Goal: Task Accomplishment & Management: Use online tool/utility

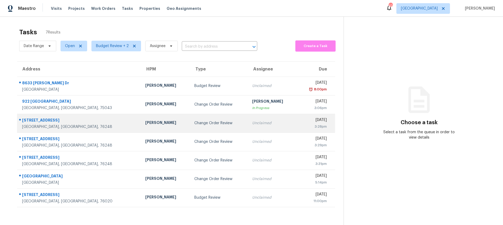
click at [194, 122] on div "Change Order Review" at bounding box center [218, 123] width 49 height 5
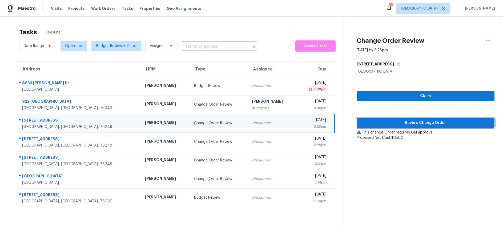
click at [381, 123] on span "Review Change Order" at bounding box center [425, 123] width 129 height 7
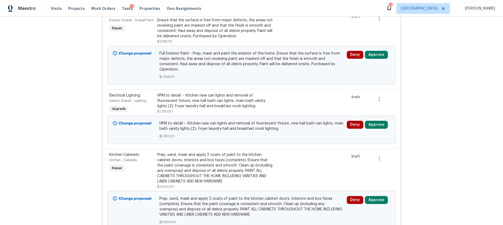
scroll to position [156, 0]
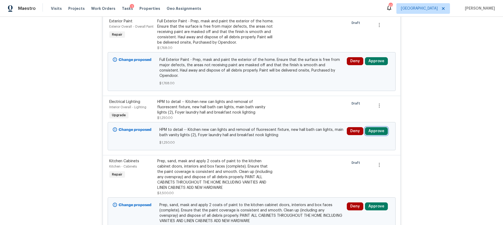
click at [373, 127] on button "Approve" at bounding box center [376, 131] width 23 height 8
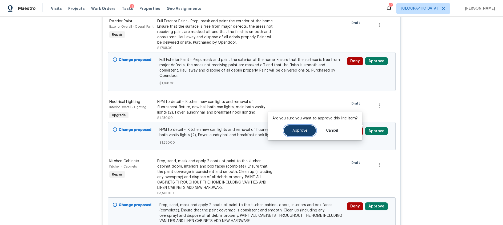
click at [303, 132] on span "Approve" at bounding box center [299, 131] width 15 height 4
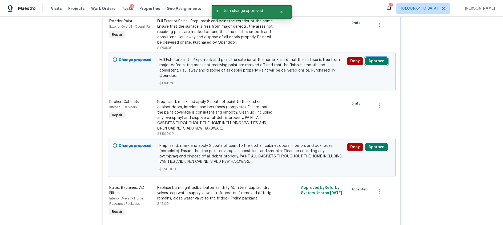
click at [379, 62] on button "Approve" at bounding box center [376, 61] width 23 height 8
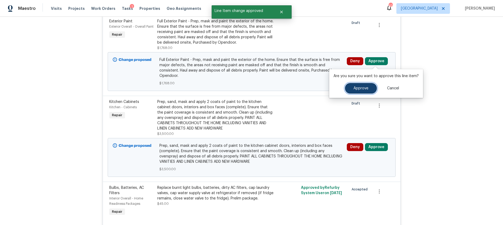
click at [355, 87] on span "Approve" at bounding box center [360, 89] width 15 height 4
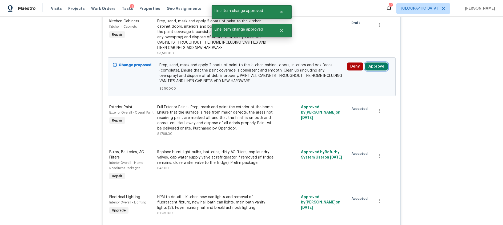
click at [379, 68] on button "Approve" at bounding box center [376, 67] width 23 height 8
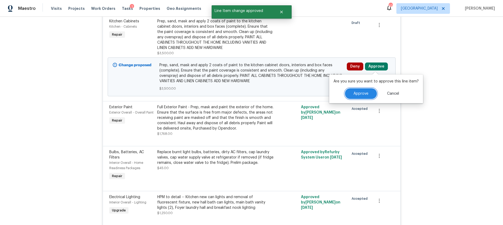
drag, startPoint x: 355, startPoint y: 91, endPoint x: 346, endPoint y: 91, distance: 9.3
click at [355, 91] on button "Approve" at bounding box center [361, 93] width 32 height 11
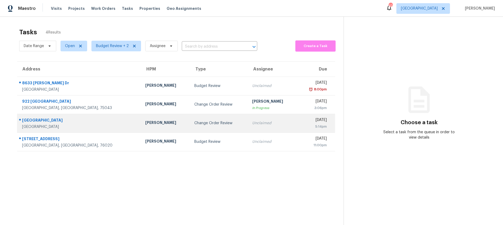
click at [248, 129] on td "Unclaimed" at bounding box center [272, 123] width 49 height 19
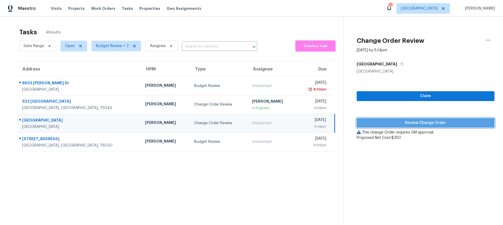
click at [401, 124] on span "Review Change Order" at bounding box center [425, 123] width 129 height 7
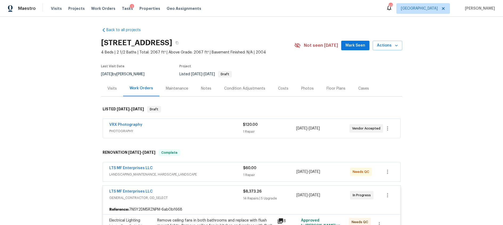
click at [281, 87] on div "Costs" at bounding box center [283, 88] width 10 height 5
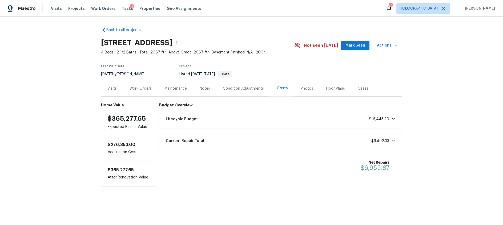
click at [142, 88] on div "Work Orders" at bounding box center [141, 88] width 22 height 5
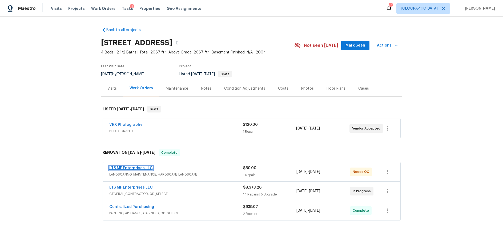
click at [144, 167] on link "LTS MF Enterprises LLC" at bounding box center [130, 169] width 43 height 4
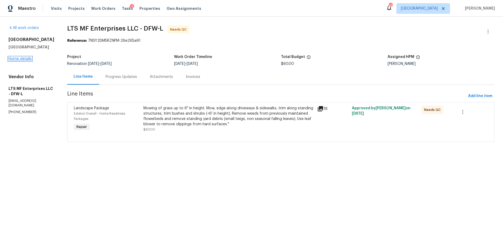
click at [21, 59] on link "Home details" at bounding box center [20, 59] width 23 height 4
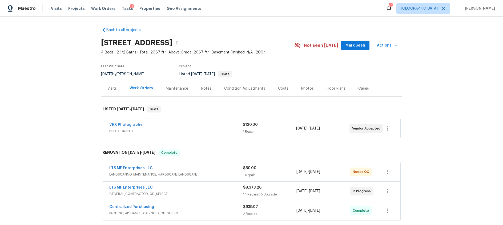
click at [218, 191] on div "LTS MF Enterprises LLC" at bounding box center [176, 188] width 134 height 6
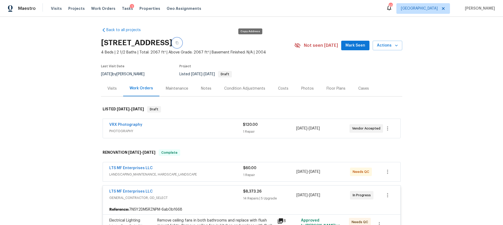
click at [179, 43] on icon "button" at bounding box center [176, 42] width 3 height 3
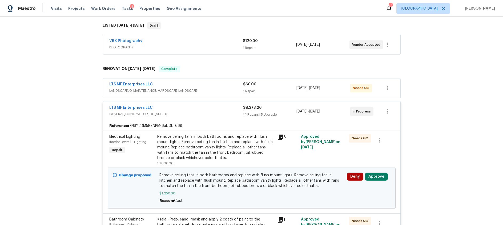
scroll to position [85, 0]
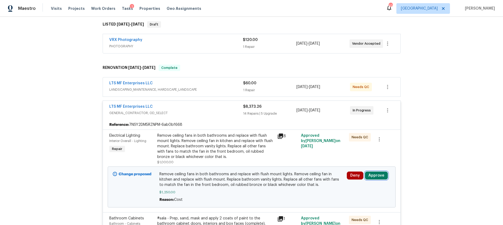
click at [378, 177] on button "Approve" at bounding box center [376, 176] width 23 height 8
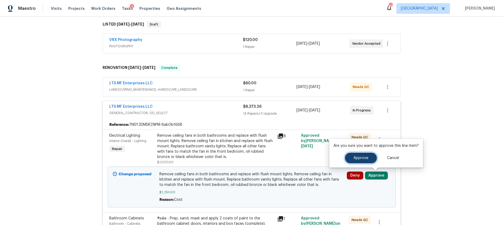
click at [352, 160] on button "Approve" at bounding box center [361, 158] width 32 height 11
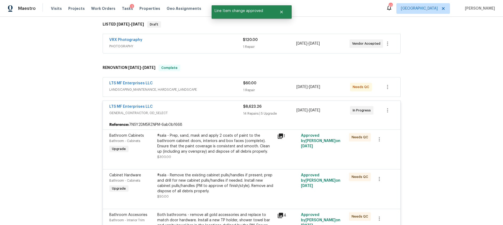
scroll to position [364, 0]
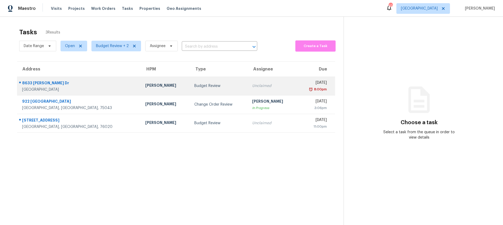
click at [194, 85] on div "Budget Review" at bounding box center [218, 85] width 49 height 5
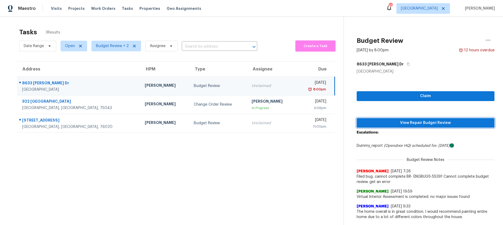
click at [408, 123] on span "View Repair Budget Review" at bounding box center [425, 123] width 129 height 7
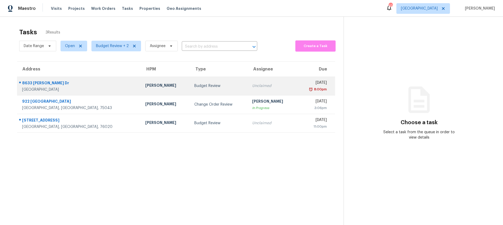
click at [262, 86] on div "Unclaimed" at bounding box center [272, 85] width 41 height 5
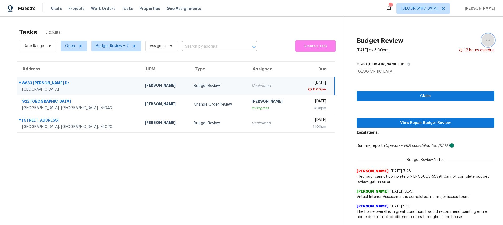
click at [489, 40] on icon "button" at bounding box center [488, 40] width 4 height 1
click at [451, 40] on div "Cancel this task" at bounding box center [458, 41] width 42 height 5
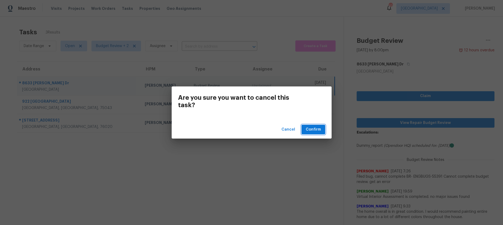
click at [312, 131] on span "Confirm" at bounding box center [313, 130] width 15 height 7
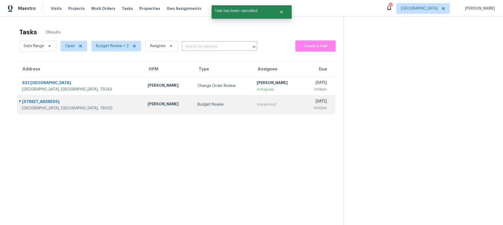
click at [197, 105] on div "Budget Review" at bounding box center [222, 104] width 51 height 5
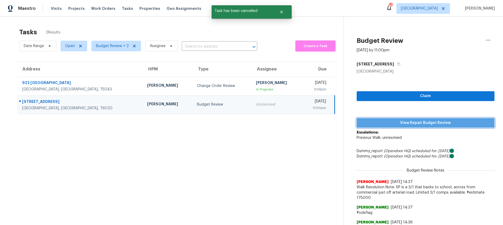
click at [389, 122] on span "View Repair Budget Review" at bounding box center [425, 123] width 129 height 7
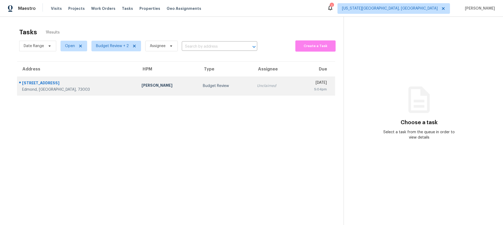
click at [150, 87] on td "Jason Leeth" at bounding box center [168, 86] width 62 height 19
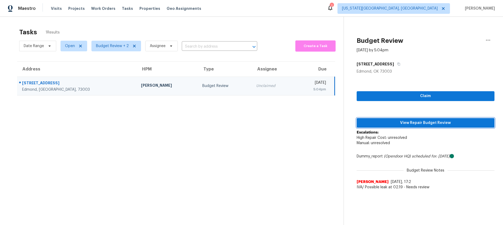
click at [398, 123] on span "View Repair Budget Review" at bounding box center [425, 123] width 129 height 7
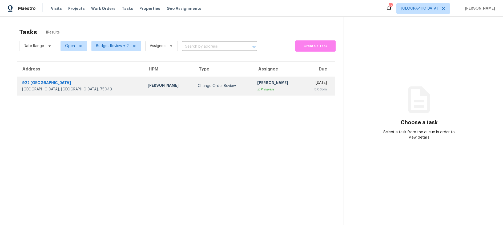
click at [193, 89] on td "Change Order Review" at bounding box center [222, 86] width 59 height 19
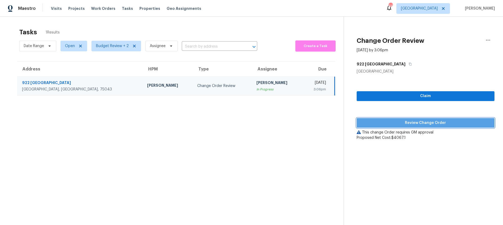
click at [386, 124] on span "Review Change Order" at bounding box center [425, 123] width 129 height 7
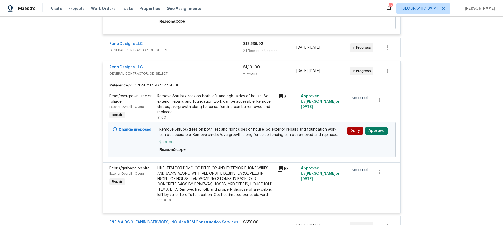
scroll to position [403, 0]
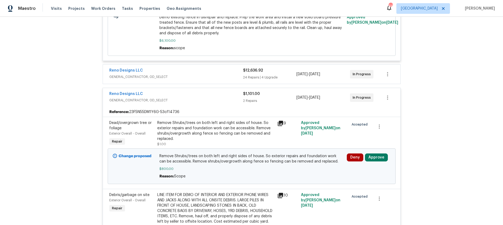
click at [281, 124] on icon at bounding box center [280, 123] width 6 height 6
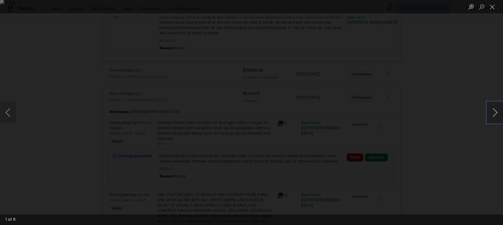
click at [495, 111] on button "Next image" at bounding box center [495, 112] width 16 height 21
click at [494, 7] on button "Close lightbox" at bounding box center [492, 6] width 11 height 9
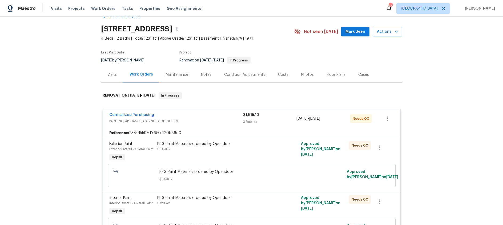
scroll to position [0, 0]
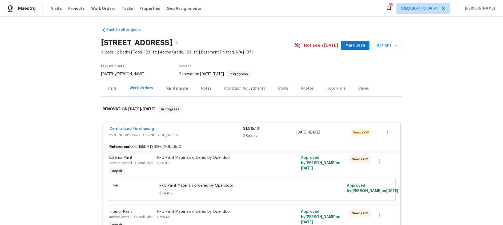
click at [282, 87] on div "Costs" at bounding box center [283, 88] width 10 height 5
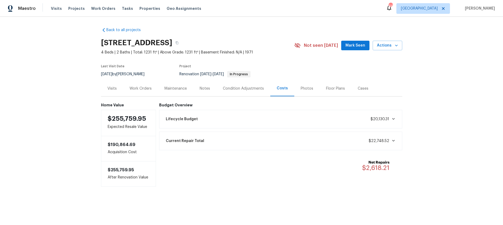
click at [145, 88] on div "Work Orders" at bounding box center [141, 88] width 22 height 5
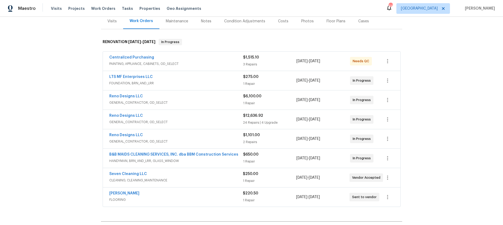
scroll to position [68, 0]
click at [136, 75] on link "LTS MF Enterprises LLC" at bounding box center [130, 77] width 43 height 4
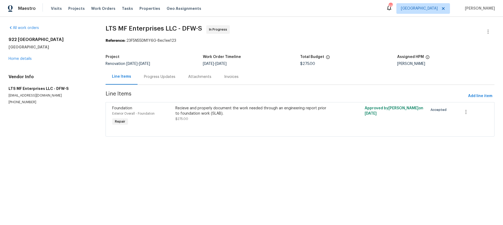
click at [165, 77] on div "Progress Updates" at bounding box center [159, 76] width 31 height 5
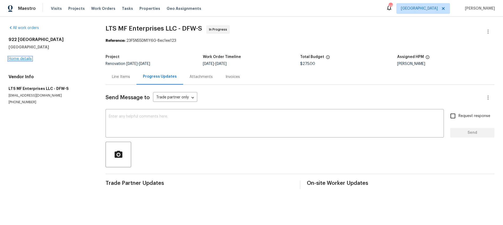
click at [27, 58] on link "Home details" at bounding box center [20, 59] width 23 height 4
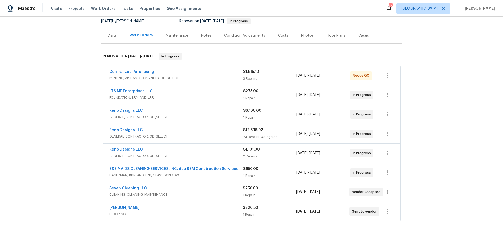
scroll to position [67, 0]
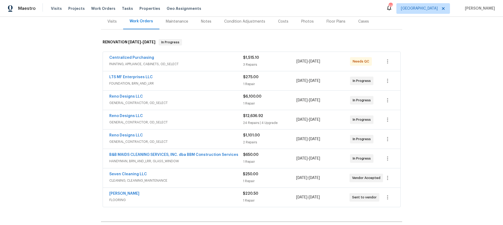
click at [189, 136] on div "Reno Designs LLC" at bounding box center [176, 136] width 134 height 6
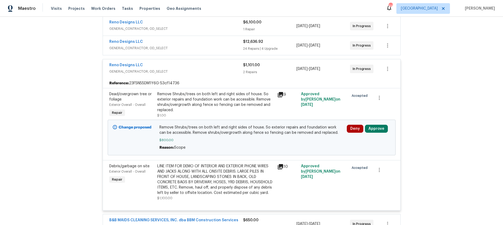
scroll to position [142, 0]
click at [281, 167] on icon at bounding box center [280, 166] width 5 height 5
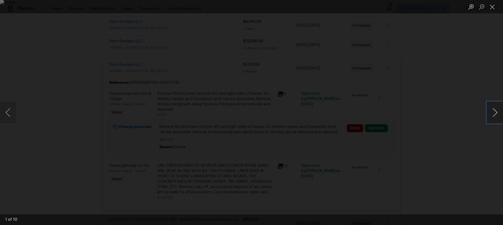
click at [491, 115] on button "Next image" at bounding box center [495, 112] width 16 height 21
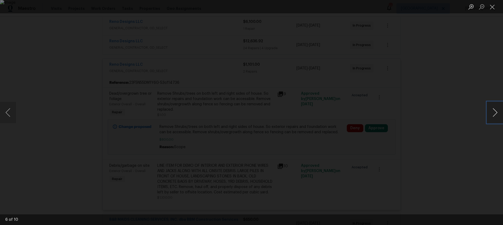
click at [491, 115] on button "Next image" at bounding box center [495, 112] width 16 height 21
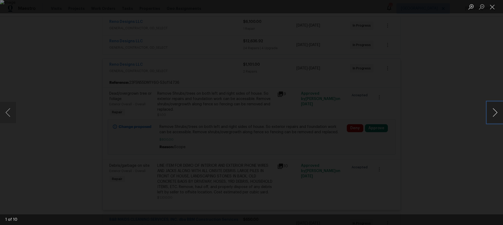
click at [491, 115] on button "Next image" at bounding box center [495, 112] width 16 height 21
click at [492, 8] on button "Close lightbox" at bounding box center [492, 6] width 11 height 9
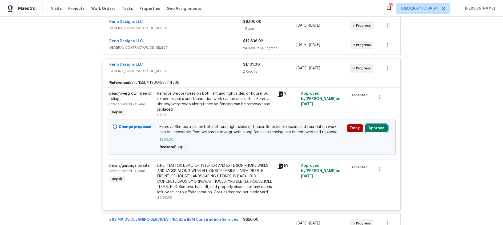
click at [379, 127] on button "Approve" at bounding box center [376, 128] width 23 height 8
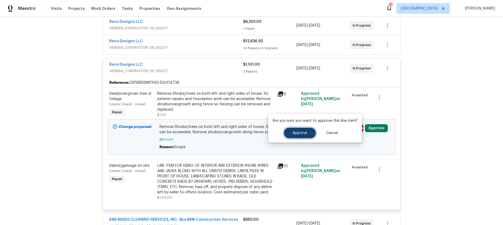
click at [302, 134] on span "Approve" at bounding box center [299, 133] width 15 height 4
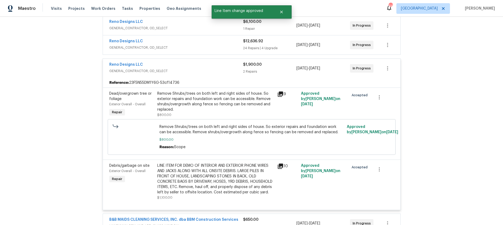
scroll to position [0, 0]
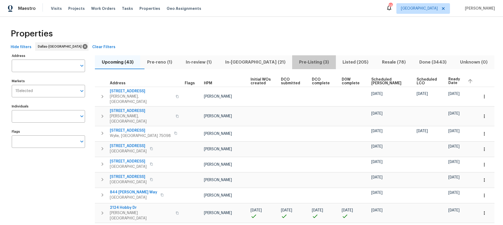
click at [297, 62] on span "Pre-Listing (3)" at bounding box center [313, 62] width 37 height 7
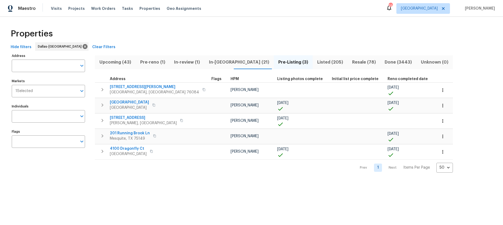
click at [221, 63] on span "In-[GEOGRAPHIC_DATA] (21)" at bounding box center [239, 62] width 63 height 7
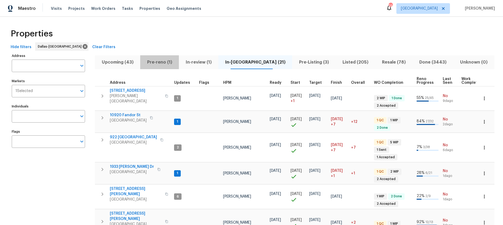
click at [159, 63] on span "Pre-reno (1)" at bounding box center [159, 62] width 32 height 7
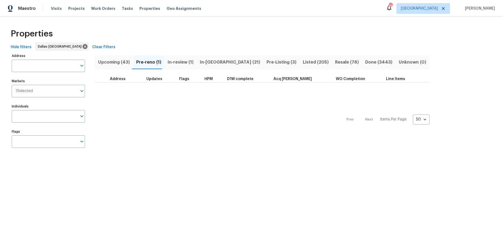
click at [178, 62] on span "In-review (1)" at bounding box center [181, 62] width 26 height 7
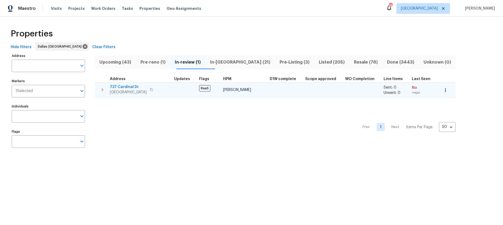
click at [126, 86] on span "737 Cardinal Dr" at bounding box center [128, 86] width 37 height 5
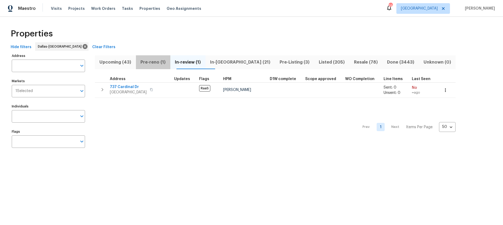
click at [160, 60] on span "Pre-reno (1)" at bounding box center [153, 62] width 28 height 7
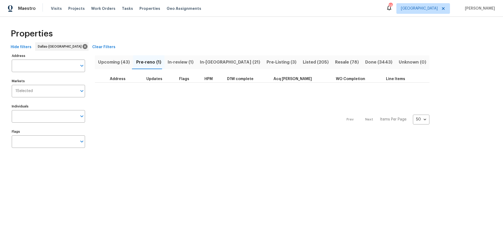
click at [121, 61] on span "Upcoming (43)" at bounding box center [114, 62] width 32 height 7
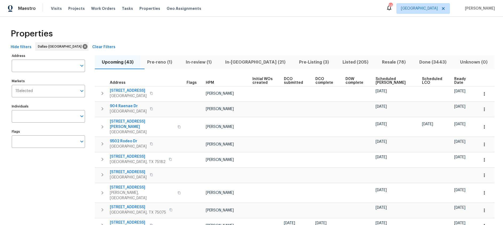
click at [460, 80] on span "Ready Date" at bounding box center [461, 80] width 15 height 7
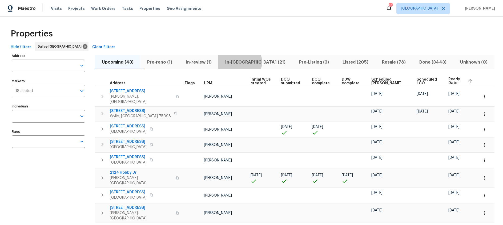
click at [251, 62] on span "In-[GEOGRAPHIC_DATA] (21)" at bounding box center [254, 62] width 67 height 7
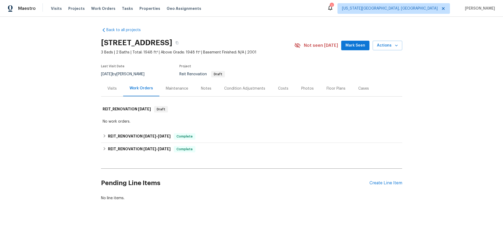
click at [115, 90] on div "Visits" at bounding box center [111, 88] width 9 height 5
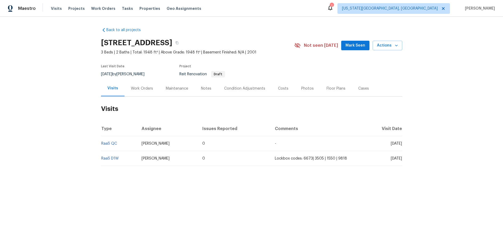
click at [131, 88] on div "Work Orders" at bounding box center [142, 88] width 22 height 5
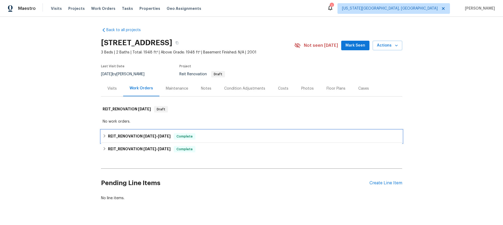
click at [130, 134] on h6 "REIT_RENOVATION 6/3/25 - 6/6/25" at bounding box center [139, 137] width 63 height 6
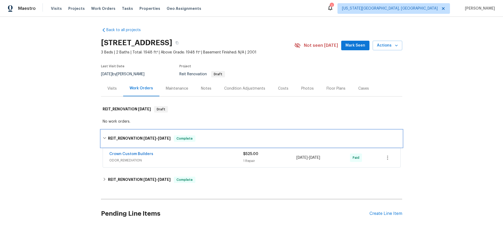
click at [133, 138] on h6 "REIT_RENOVATION 6/3/25 - 6/6/25" at bounding box center [139, 139] width 63 height 6
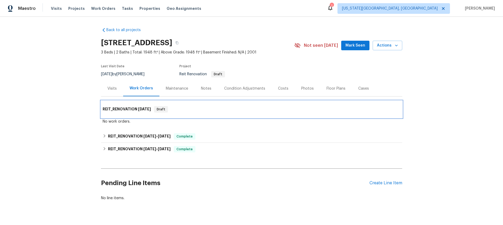
click at [126, 110] on h6 "REIT_RENOVATION 7/3/25" at bounding box center [127, 109] width 48 height 6
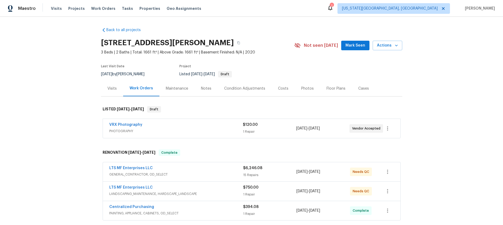
click at [305, 88] on div "Photos" at bounding box center [307, 88] width 13 height 5
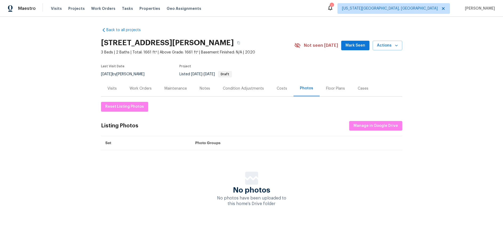
click at [148, 89] on div "Work Orders" at bounding box center [141, 88] width 22 height 5
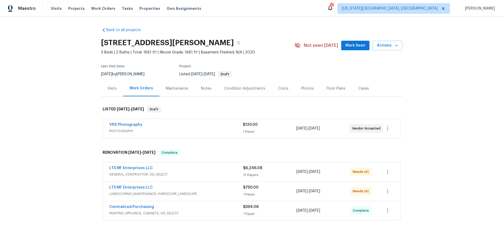
click at [280, 90] on div "Costs" at bounding box center [283, 88] width 10 height 5
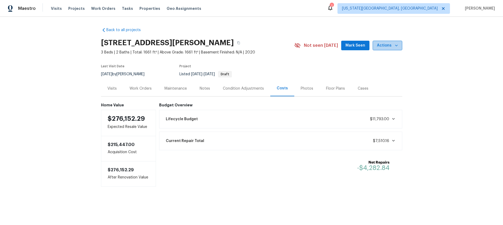
click at [392, 46] on span "Actions" at bounding box center [387, 45] width 21 height 7
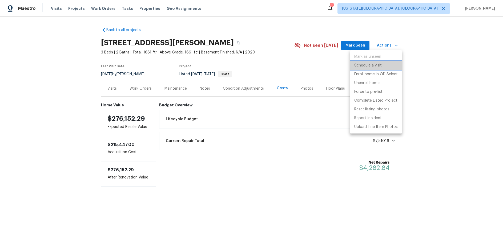
click at [378, 63] on p "Schedule a visit" at bounding box center [367, 66] width 27 height 6
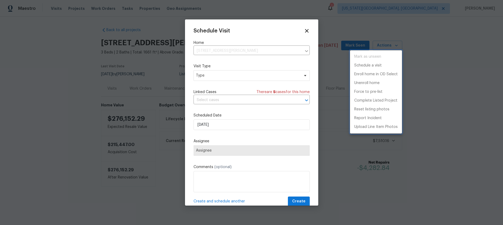
click at [260, 77] on div at bounding box center [251, 112] width 503 height 225
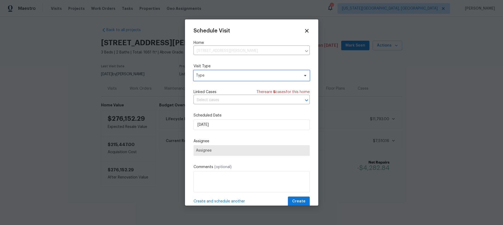
click at [260, 77] on span "Type" at bounding box center [248, 75] width 104 height 5
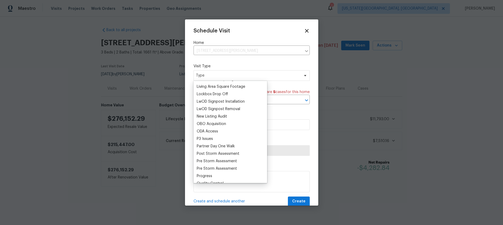
scroll to position [268, 0]
click at [221, 116] on div "New Listing Audit" at bounding box center [212, 116] width 30 height 5
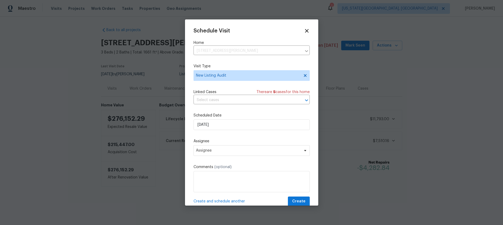
click at [236, 107] on div "Schedule Visit Home 124 Crockett Way, Venus, TX 76084 ​ Visit Type New Listing …" at bounding box center [251, 117] width 116 height 179
click at [232, 151] on span "Assignee" at bounding box center [248, 151] width 104 height 4
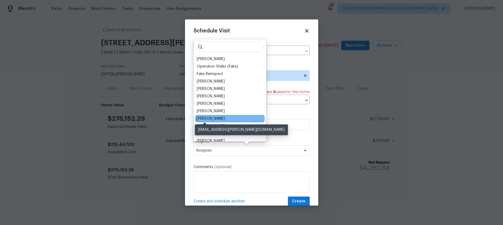
click at [207, 118] on div "[PERSON_NAME]" at bounding box center [211, 118] width 28 height 5
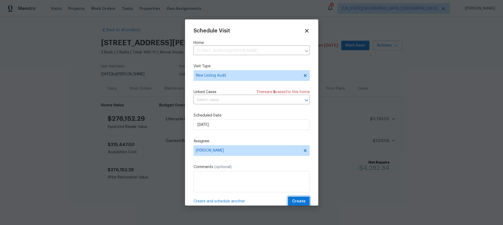
click at [300, 201] on span "Create" at bounding box center [298, 202] width 13 height 7
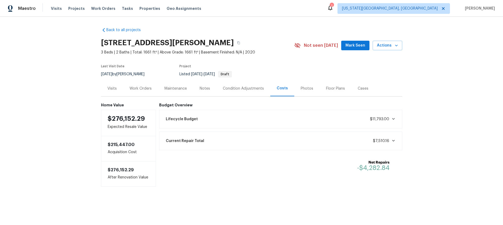
click at [307, 89] on div "Photos" at bounding box center [307, 88] width 13 height 5
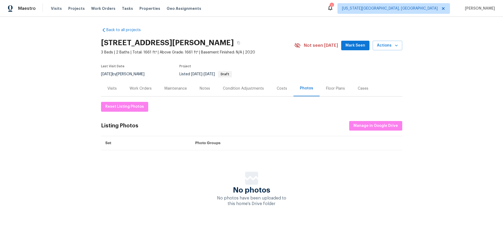
click at [202, 90] on div "Notes" at bounding box center [205, 88] width 10 height 5
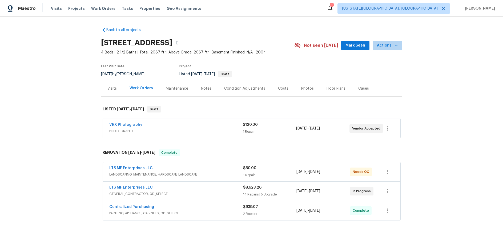
click at [393, 46] on span "Actions" at bounding box center [387, 45] width 21 height 7
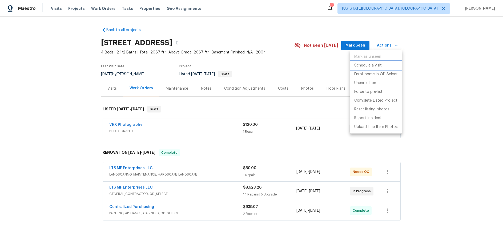
click at [376, 64] on p "Schedule a visit" at bounding box center [367, 66] width 27 height 6
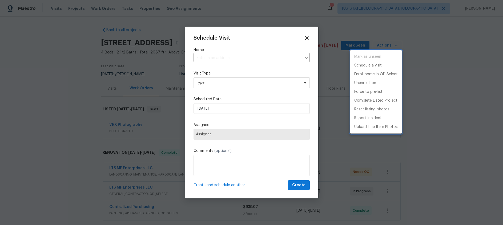
type input "9318 Monticello Dr, Granbury, TX 76049"
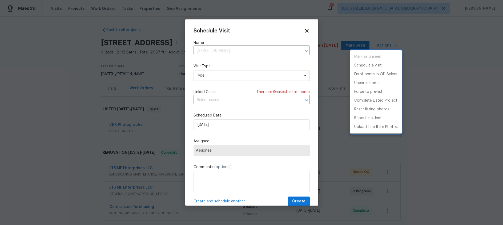
click at [212, 76] on div at bounding box center [251, 112] width 503 height 225
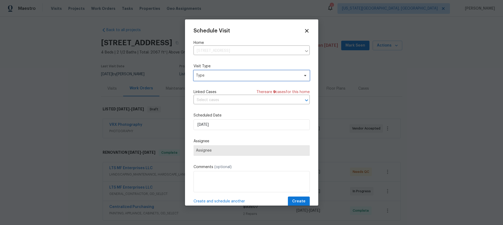
click at [212, 76] on span "Type" at bounding box center [248, 75] width 104 height 5
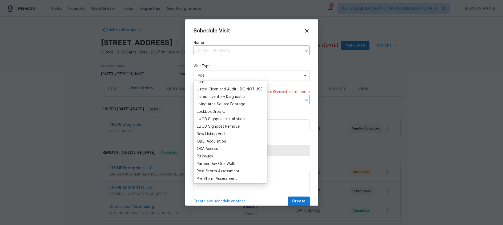
scroll to position [252, 0]
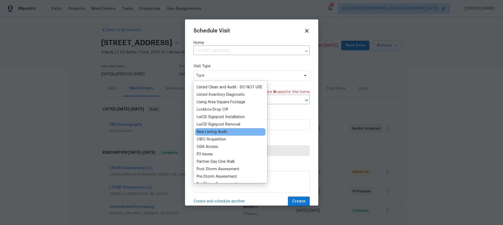
click at [222, 131] on div "New Listing Audit" at bounding box center [212, 132] width 30 height 5
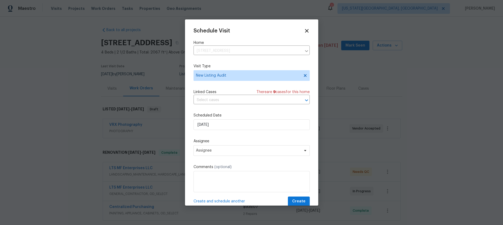
click at [243, 112] on div "Schedule Visit Home 9318 Monticello Dr, Granbury, TX 76049 ​ Visit Type New Lis…" at bounding box center [251, 117] width 116 height 179
click at [228, 149] on span "Assignee" at bounding box center [248, 151] width 104 height 4
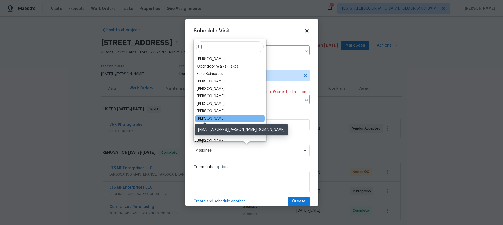
click at [209, 119] on div "[PERSON_NAME]" at bounding box center [211, 118] width 28 height 5
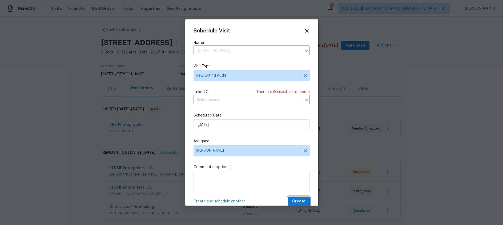
click at [297, 200] on span "Create" at bounding box center [298, 202] width 13 height 7
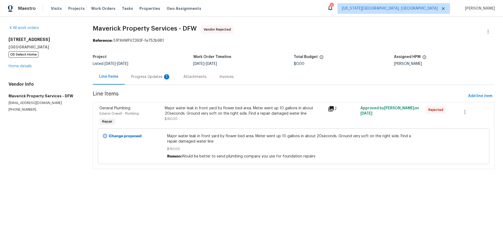
click at [148, 78] on div "Progress Updates 1" at bounding box center [150, 76] width 39 height 5
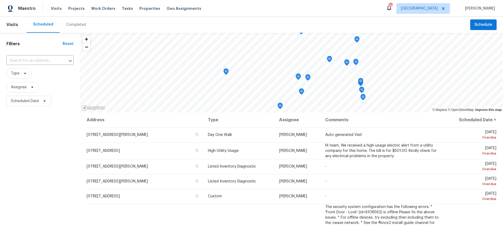
click at [81, 26] on div "Completed" at bounding box center [76, 24] width 20 height 5
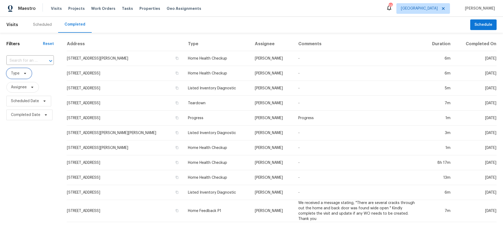
click at [29, 75] on span "Type" at bounding box center [18, 73] width 25 height 11
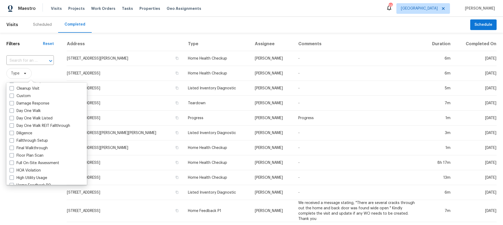
scroll to position [127, 0]
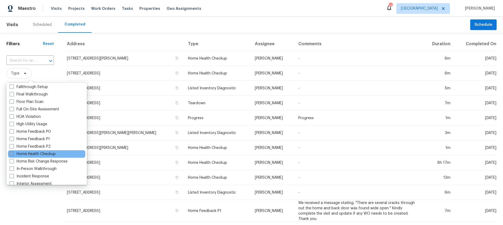
click at [10, 154] on span at bounding box center [12, 154] width 4 height 4
click at [10, 154] on input "Home Health Checkup" at bounding box center [11, 153] width 3 height 3
checkbox input "true"
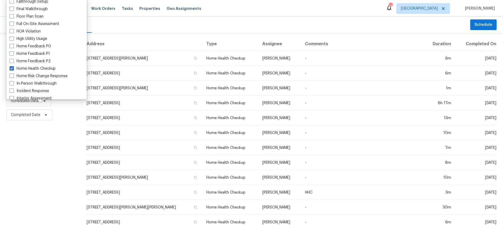
click at [17, 150] on div "Filters Reset ​ Home Health Checkup Assignee Scheduled Date Completed Date" at bounding box center [40, 198] width 80 height 331
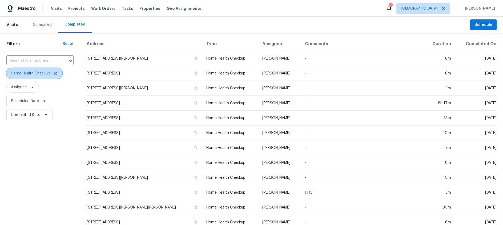
click at [55, 73] on icon at bounding box center [56, 73] width 4 height 4
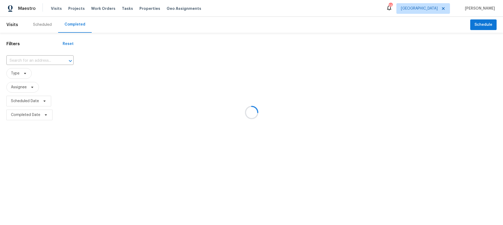
click at [46, 23] on div at bounding box center [251, 112] width 503 height 225
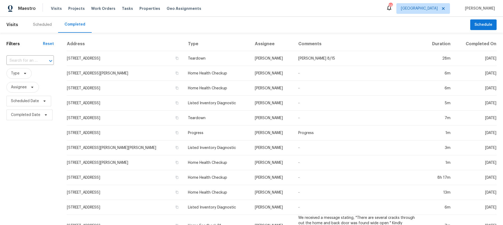
click at [45, 25] on div "Scheduled" at bounding box center [42, 24] width 19 height 5
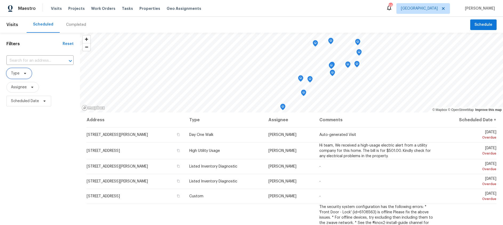
click at [25, 73] on icon at bounding box center [25, 73] width 4 height 4
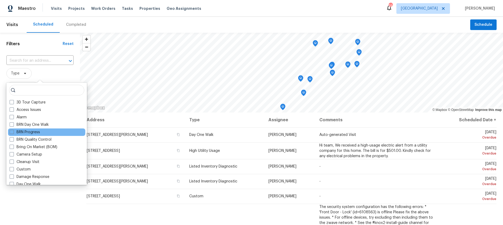
scroll to position [59, 0]
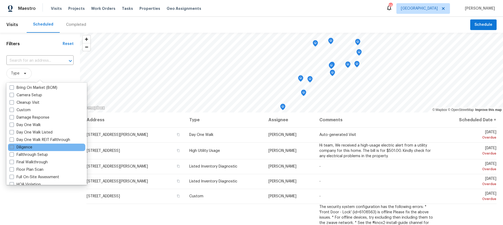
click at [13, 147] on span at bounding box center [12, 147] width 4 height 4
click at [13, 147] on input "Diligence" at bounding box center [11, 146] width 3 height 3
checkbox input "true"
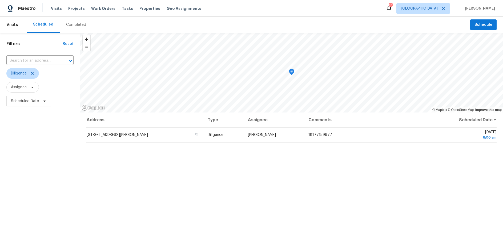
click at [179, 181] on div "Address Type Assignee Comments Scheduled Date ↑ 414 Creekwood Ct, Forney, TX 75…" at bounding box center [291, 203] width 423 height 180
click at [34, 72] on icon at bounding box center [32, 73] width 4 height 4
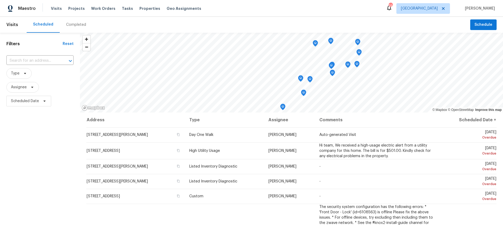
click at [76, 25] on div "Completed" at bounding box center [76, 24] width 20 height 5
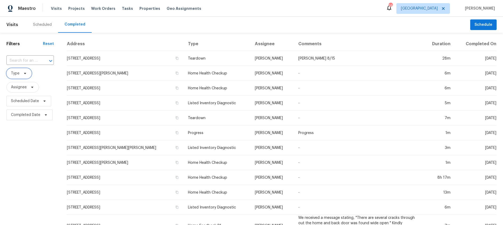
click at [25, 75] on icon at bounding box center [25, 73] width 4 height 4
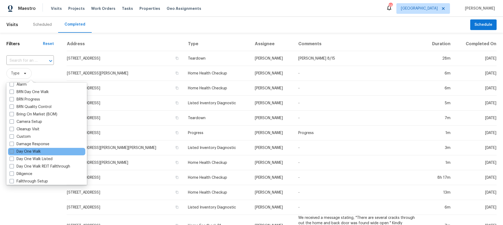
scroll to position [36, 0]
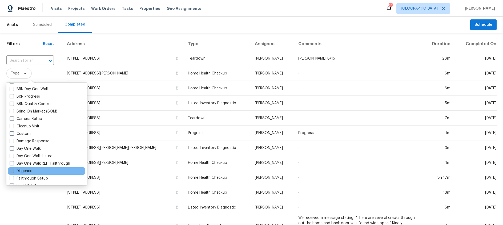
click at [13, 170] on span at bounding box center [12, 171] width 4 height 4
click at [13, 170] on input "Diligence" at bounding box center [11, 170] width 3 height 3
checkbox input "true"
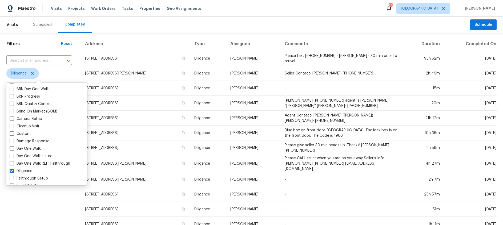
click at [40, 35] on div "Filters Reset ​ Diligence Assignee Scheduled Date Completed Date" at bounding box center [39, 199] width 78 height 333
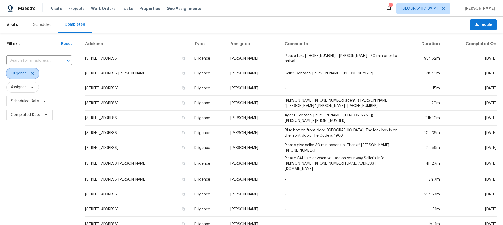
click at [32, 74] on icon at bounding box center [32, 73] width 3 height 3
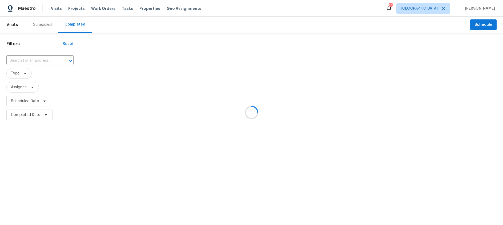
click at [41, 24] on div at bounding box center [251, 112] width 503 height 225
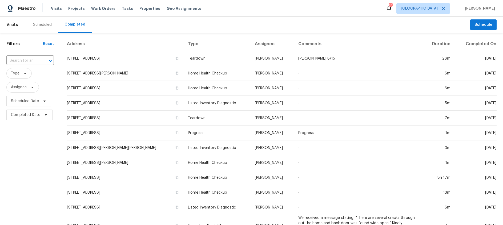
click at [40, 25] on div "Scheduled" at bounding box center [42, 24] width 19 height 5
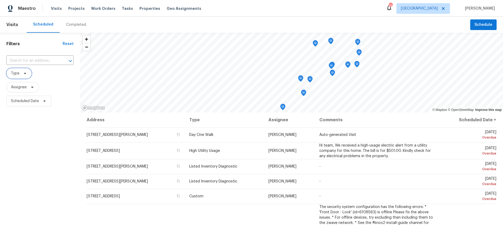
click at [27, 75] on span "Type" at bounding box center [18, 73] width 25 height 11
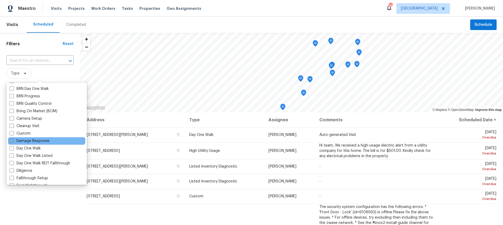
scroll to position [47, 0]
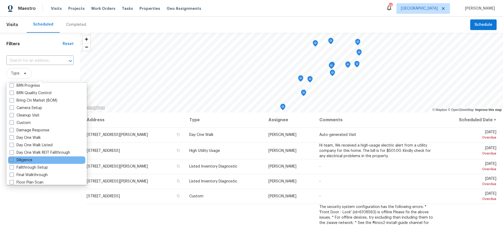
click at [11, 161] on span at bounding box center [12, 160] width 4 height 4
click at [11, 161] on input "Diligence" at bounding box center [11, 159] width 3 height 3
checkbox input "true"
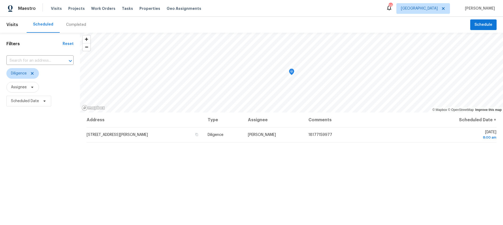
click at [44, 42] on h1 "Filters" at bounding box center [34, 43] width 56 height 5
click at [33, 73] on icon at bounding box center [32, 73] width 3 height 3
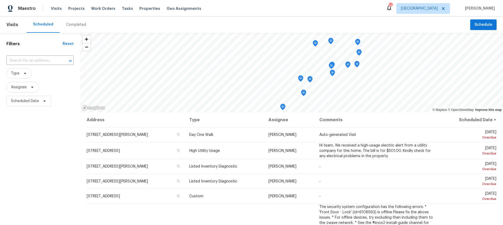
click at [45, 42] on h1 "Filters" at bounding box center [34, 43] width 56 height 5
